Goal: Transaction & Acquisition: Download file/media

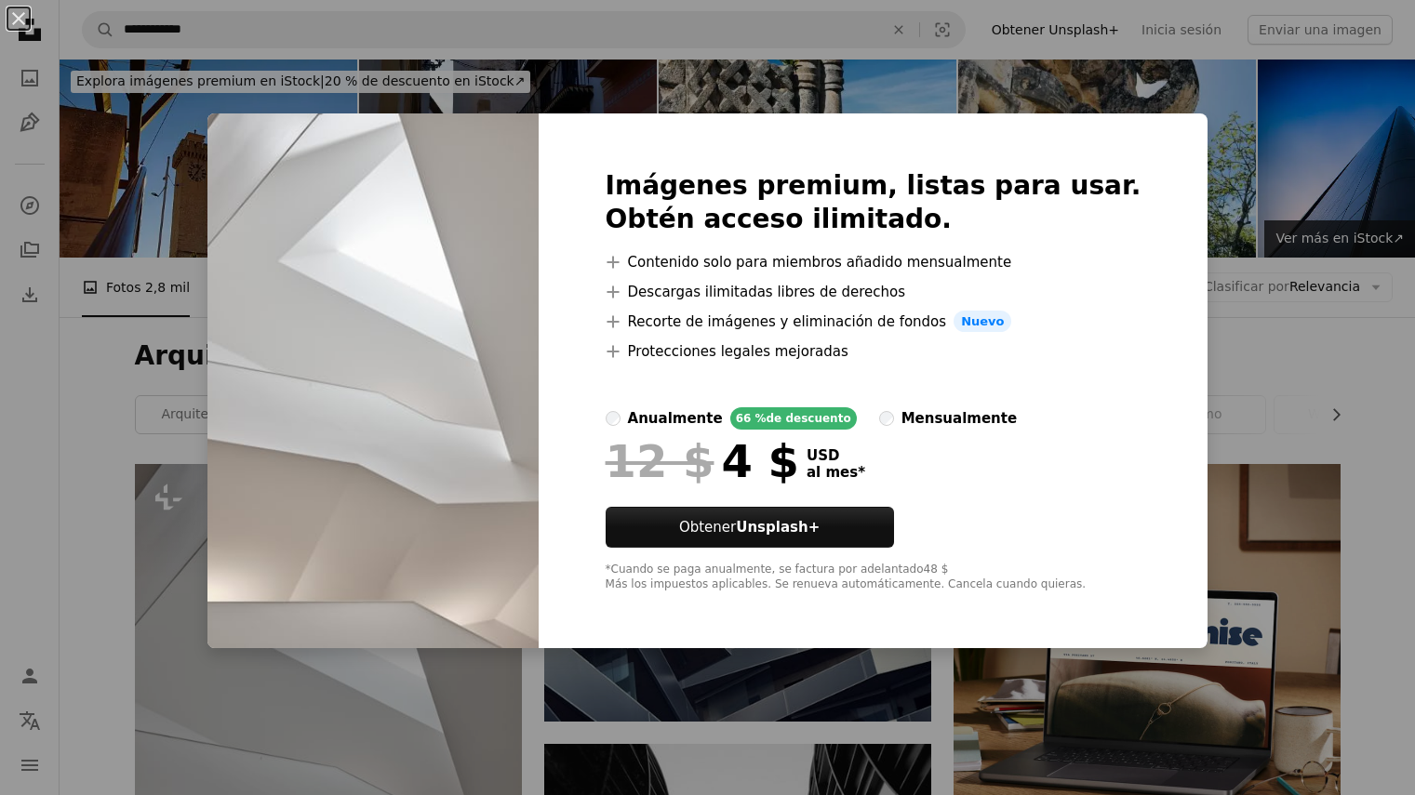
scroll to position [372, 0]
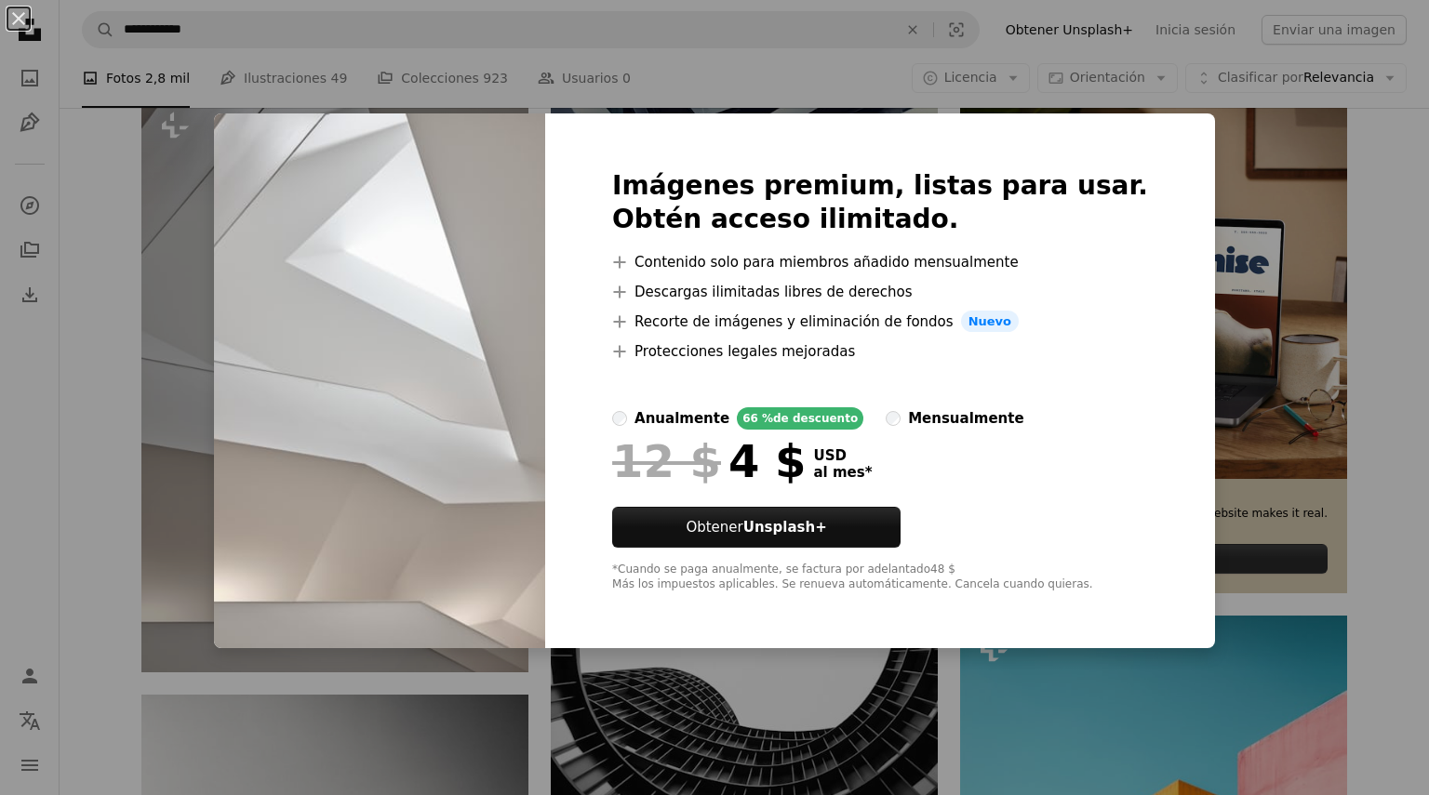
click at [1213, 352] on div "An X shape Imágenes premium, listas para usar. Obtén acceso ilimitado. A plus s…" at bounding box center [714, 397] width 1429 height 795
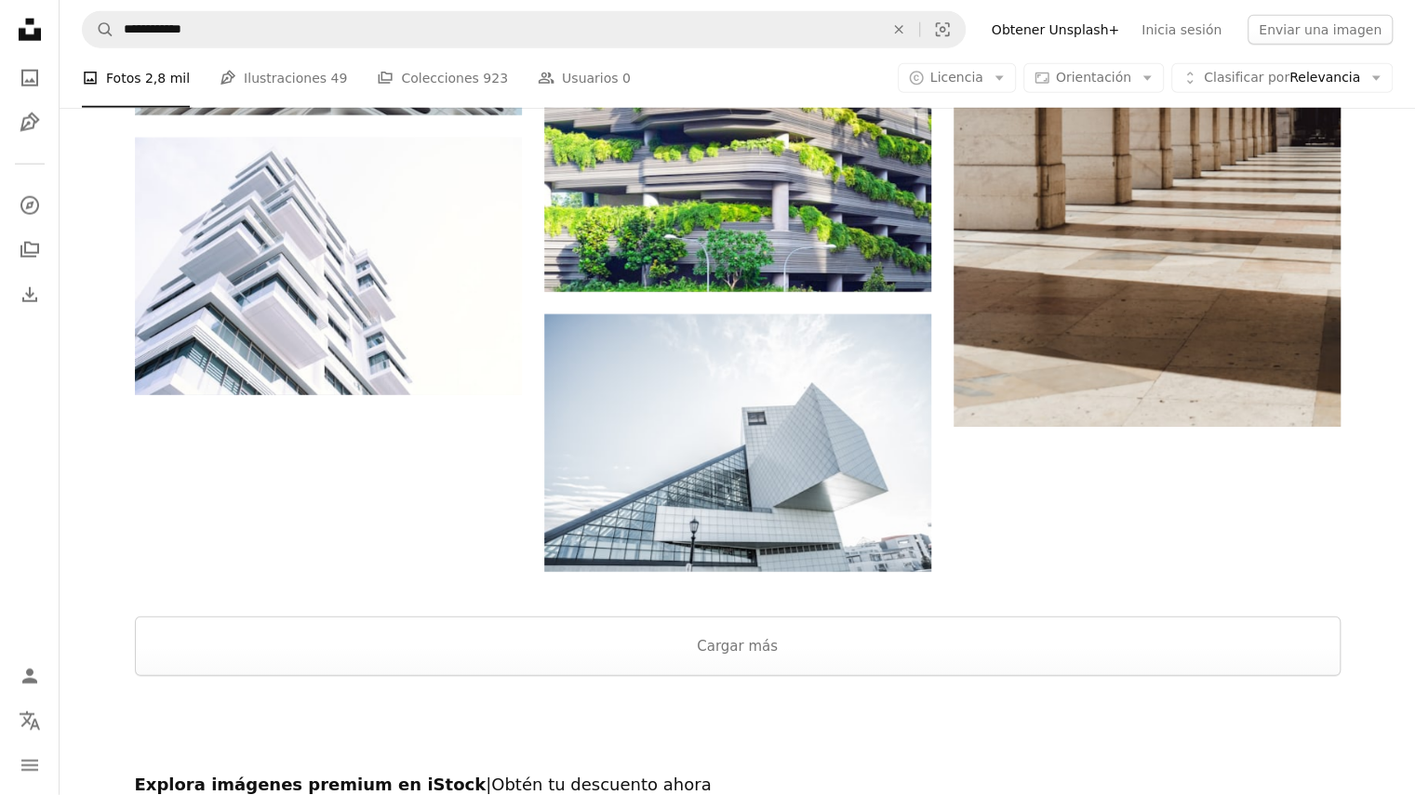
scroll to position [3069, 0]
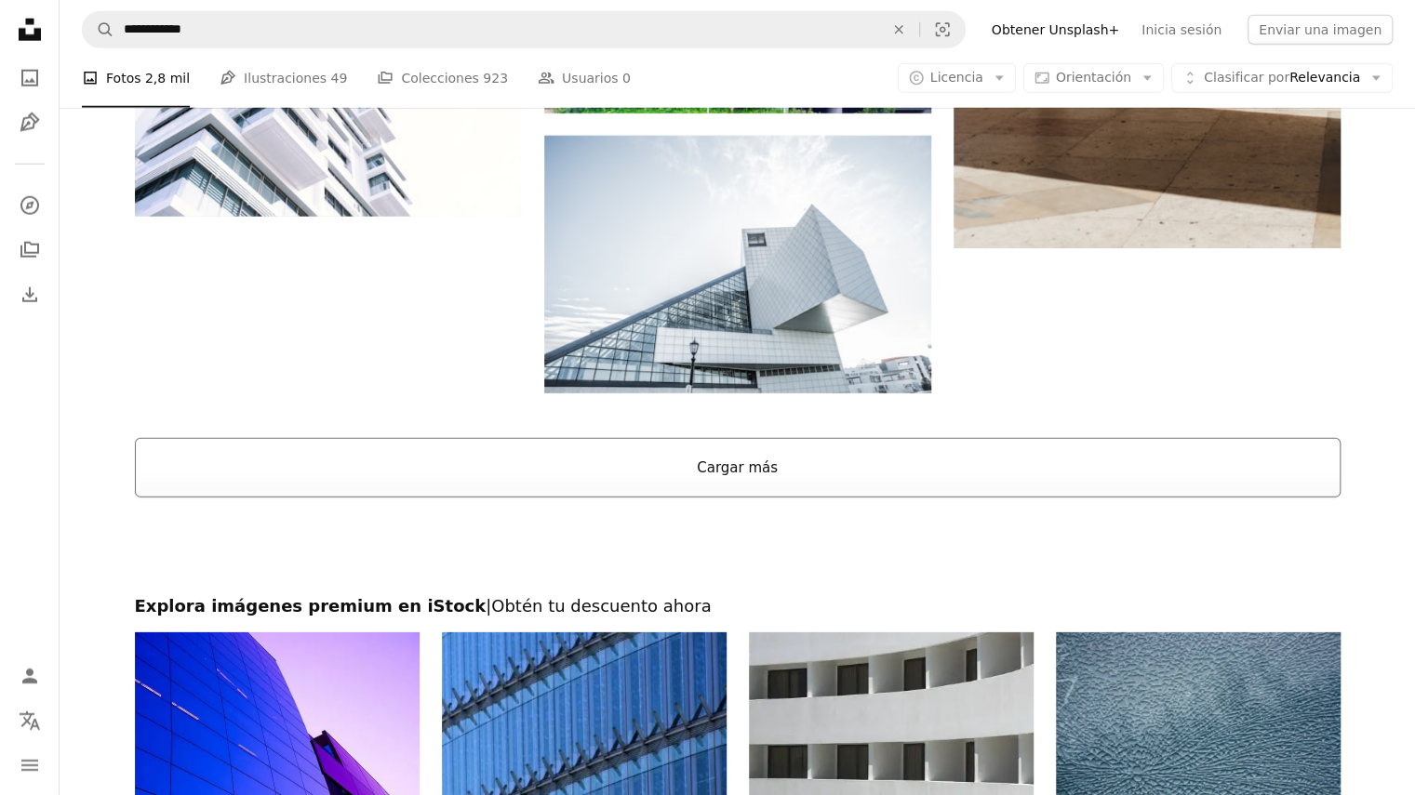
click at [651, 482] on button "Cargar más" at bounding box center [737, 468] width 1205 height 60
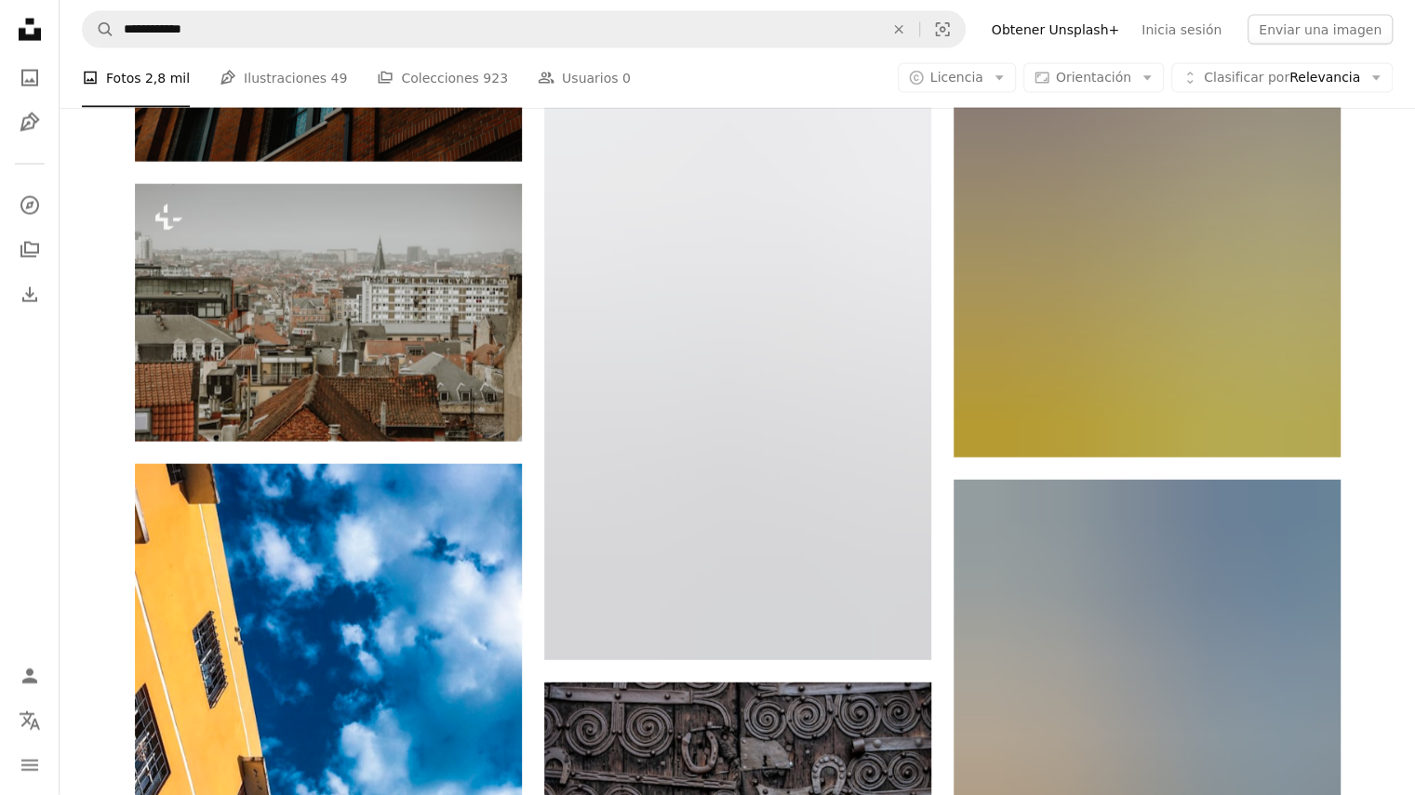
scroll to position [11068, 0]
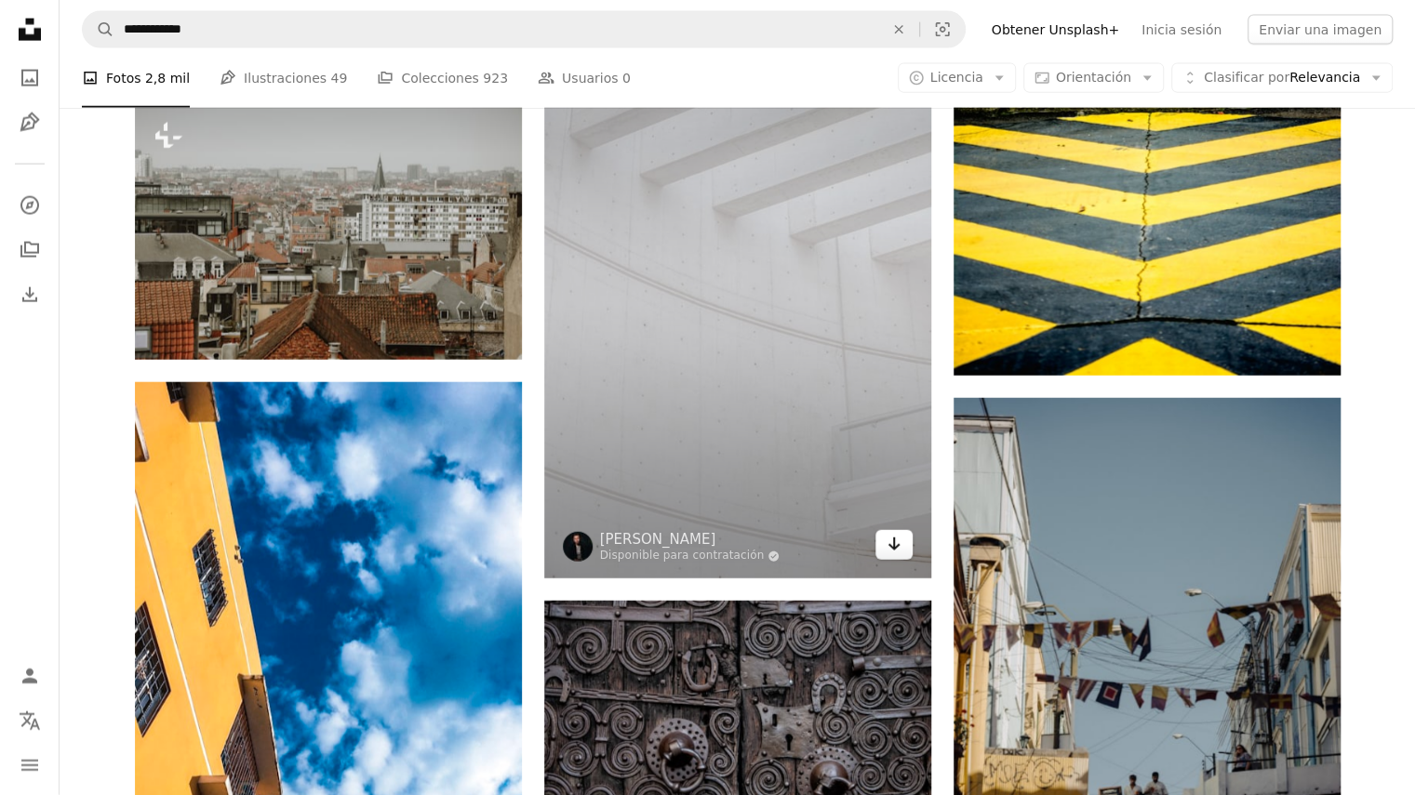
click at [886, 552] on icon "Arrow pointing down" at bounding box center [893, 544] width 15 height 22
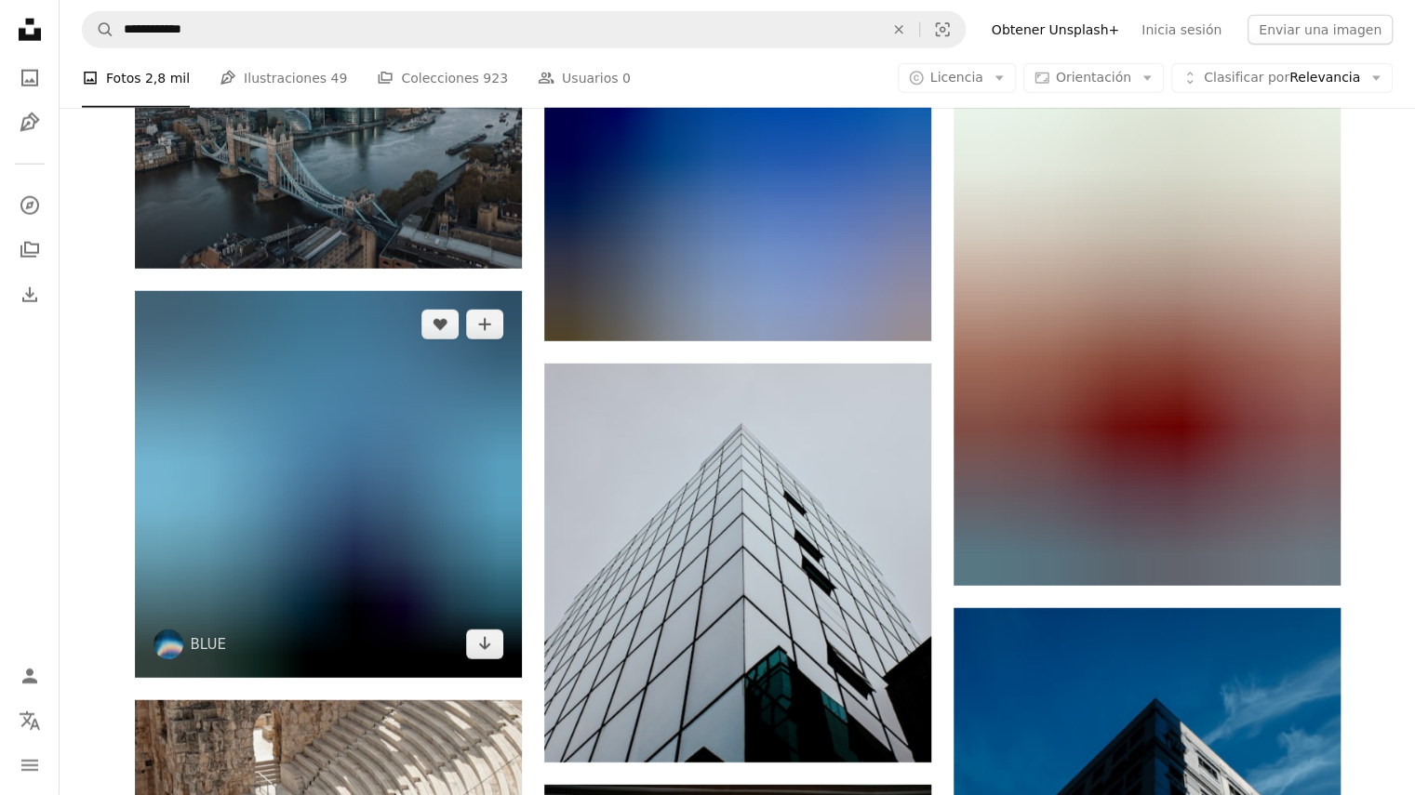
scroll to position [28553, 0]
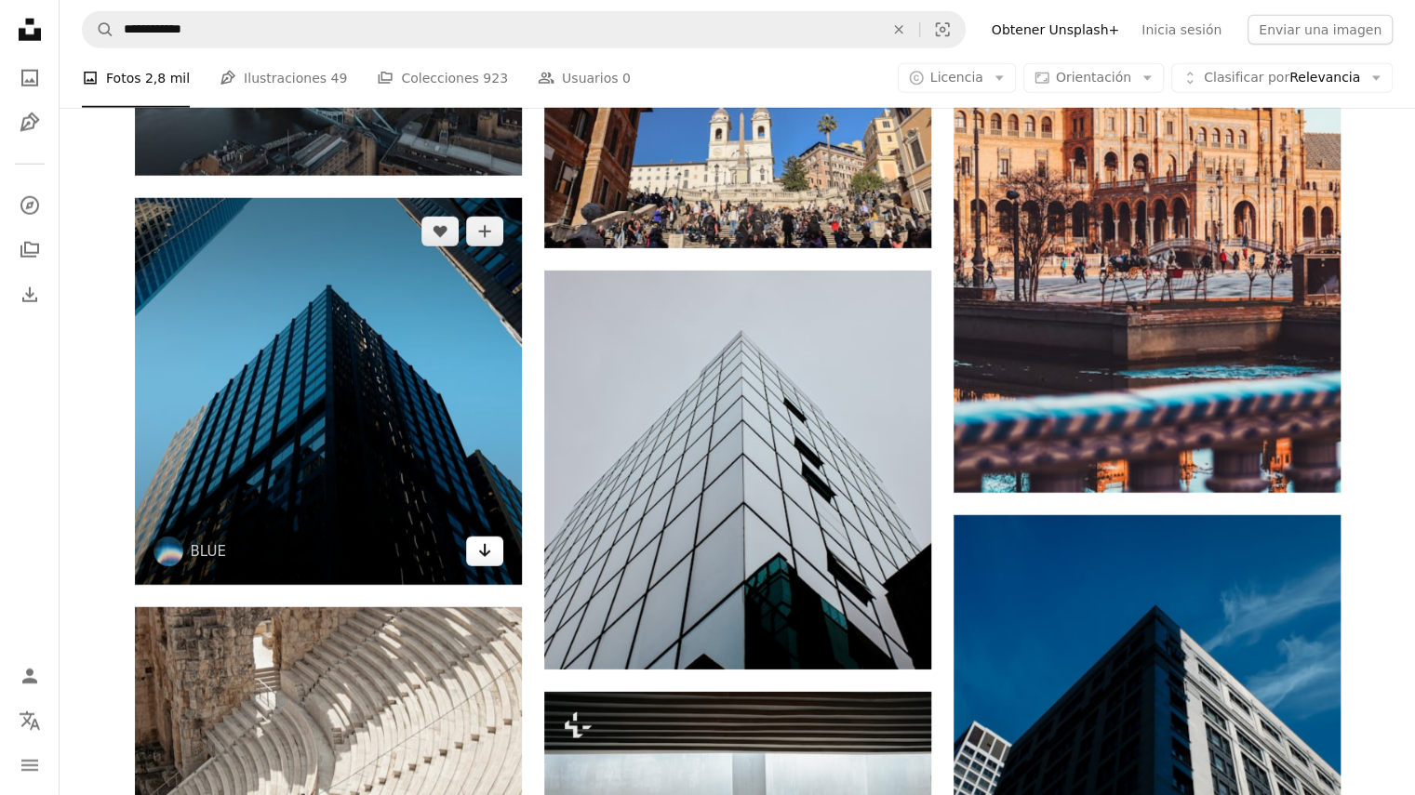
click at [496, 561] on link "Arrow pointing down" at bounding box center [484, 552] width 37 height 30
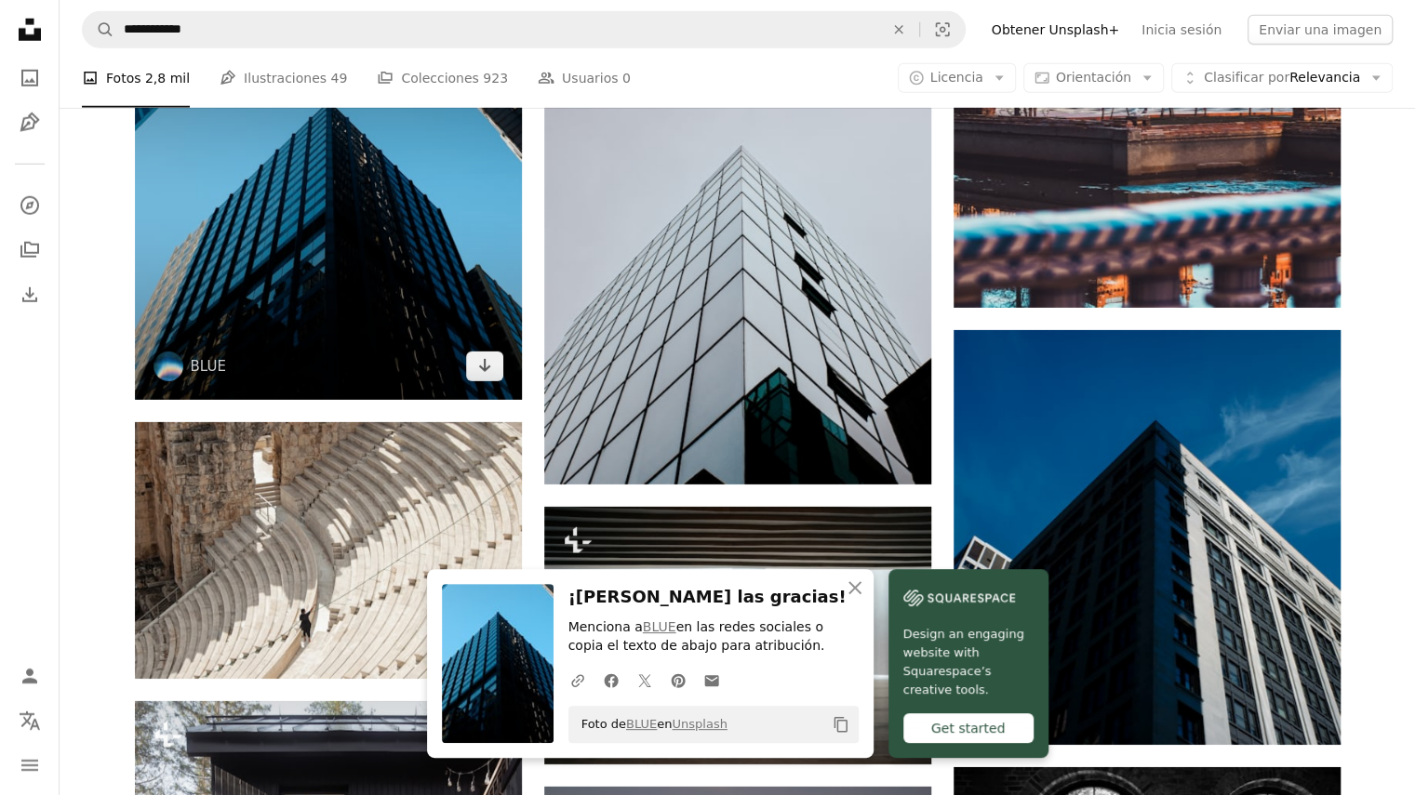
scroll to position [28739, 0]
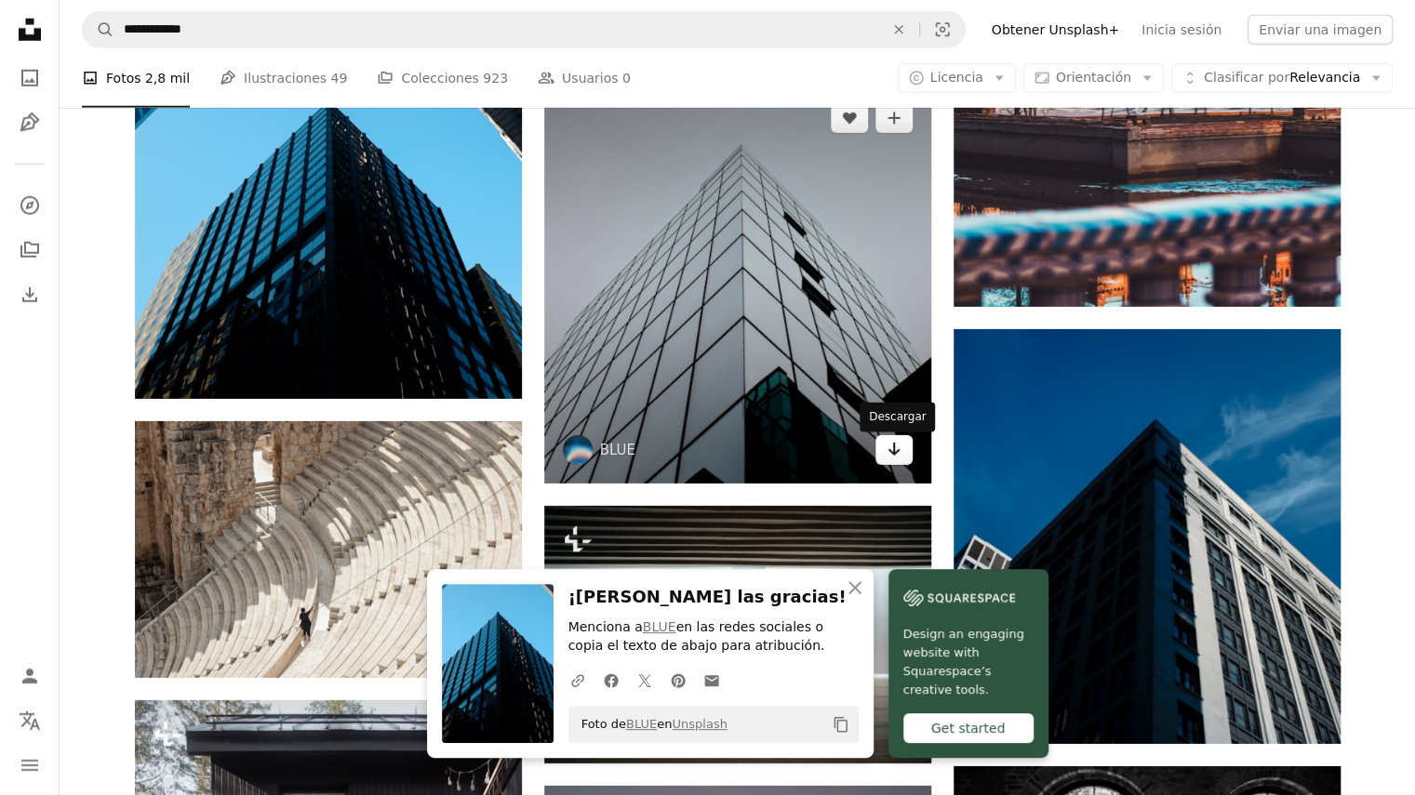
click at [891, 459] on icon "Arrow pointing down" at bounding box center [893, 449] width 15 height 22
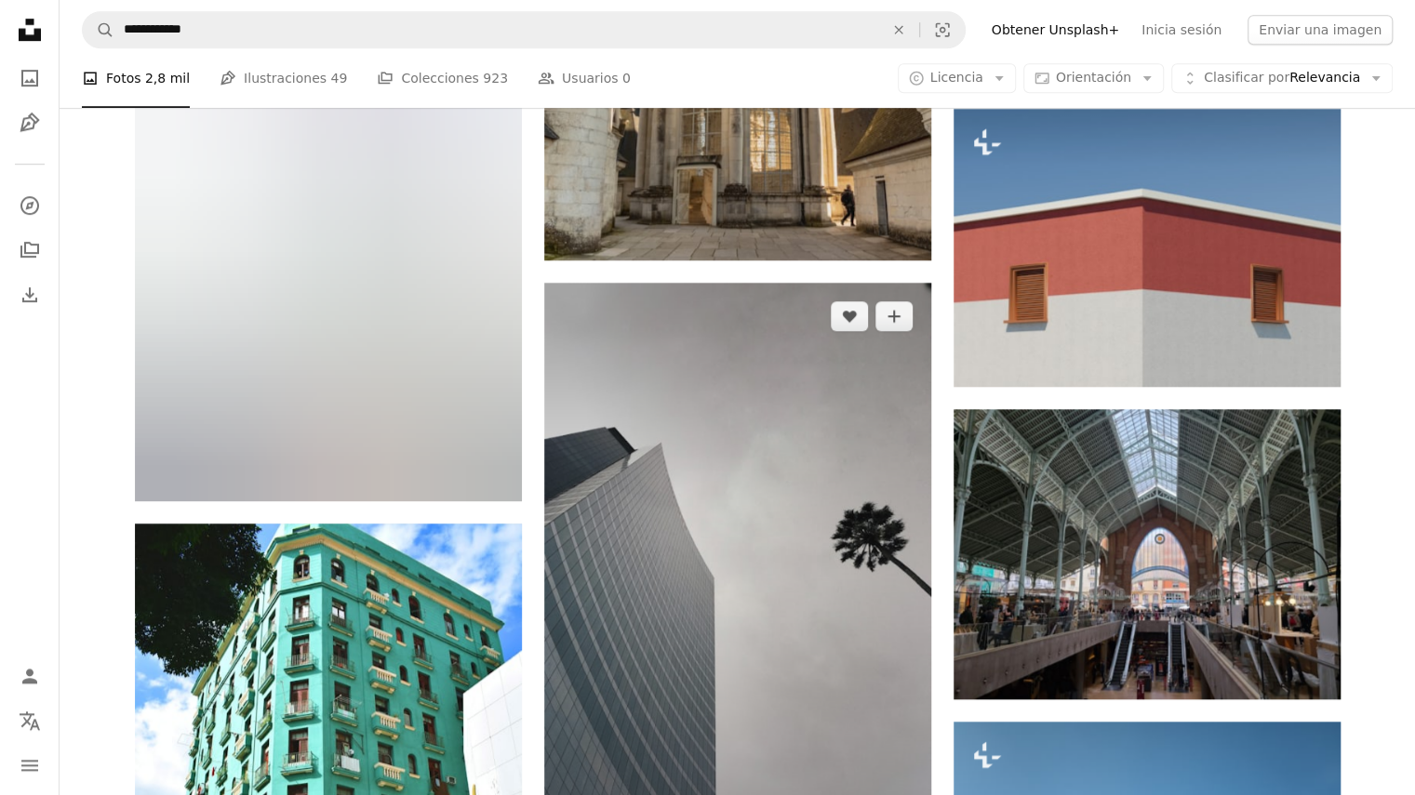
scroll to position [30599, 0]
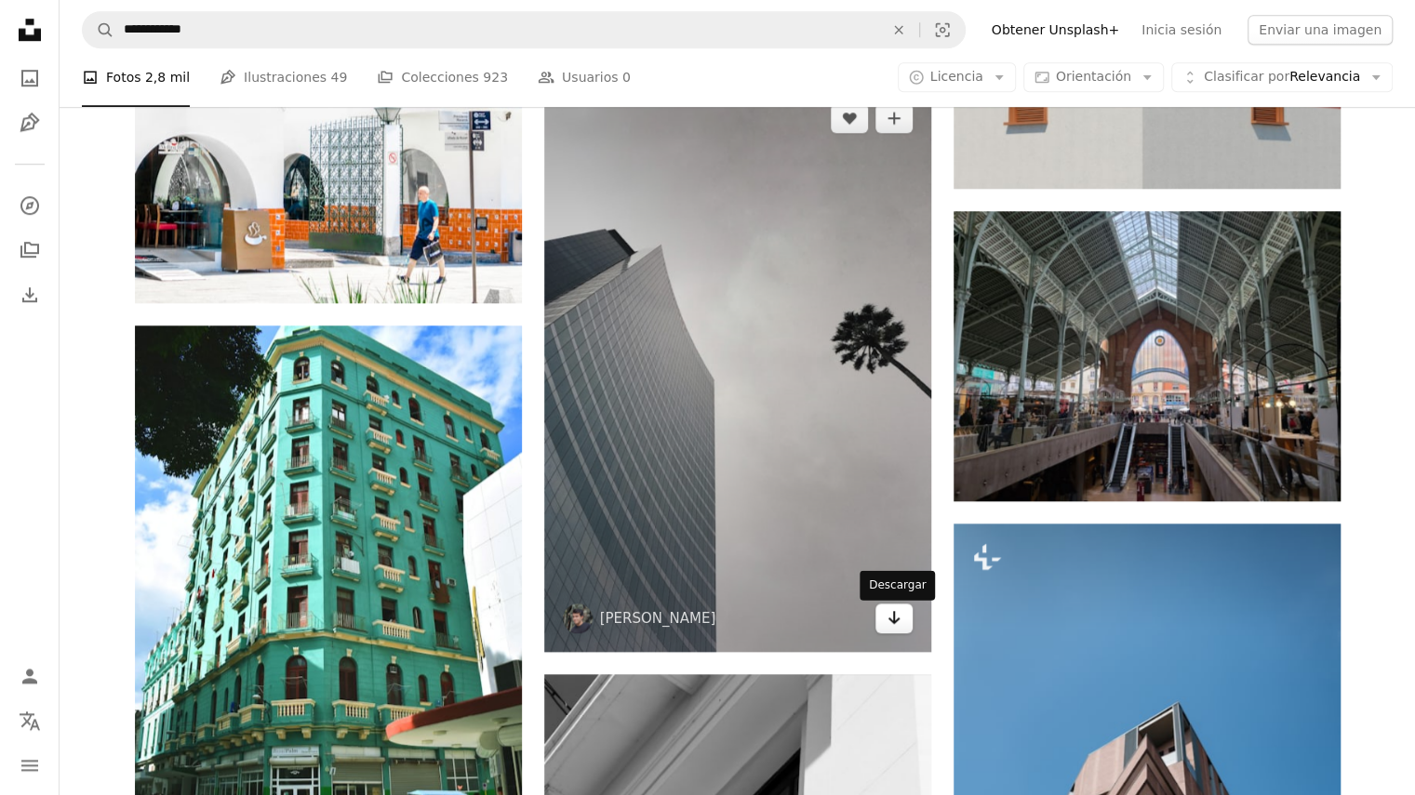
click at [899, 629] on icon "Arrow pointing down" at bounding box center [893, 617] width 15 height 22
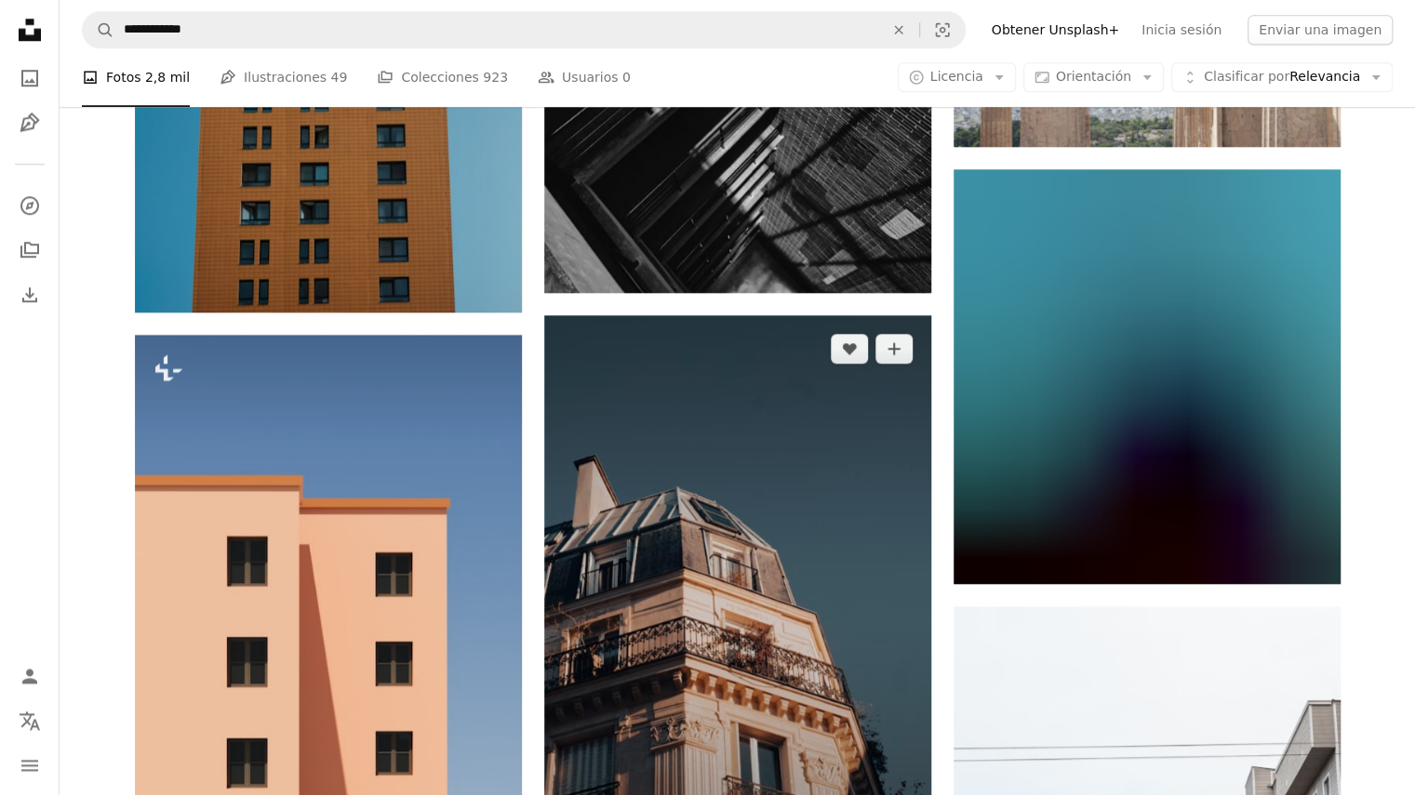
scroll to position [43526, 0]
